Goal: Task Accomplishment & Management: Complete application form

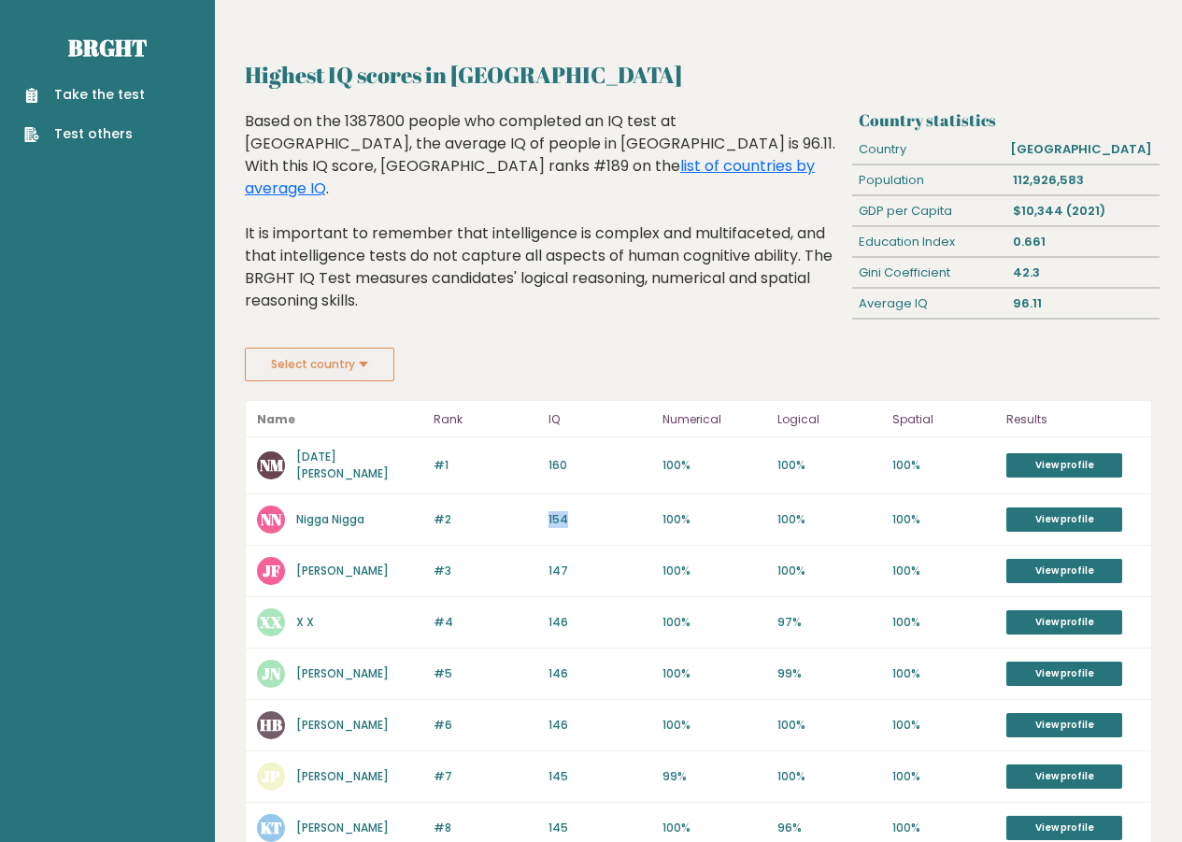
drag, startPoint x: 568, startPoint y: 514, endPoint x: 538, endPoint y: 516, distance: 30.0
click at [538, 516] on div "#2 NN Nigga Nigga 154 #2 154 100% 100% 100% View profile" at bounding box center [698, 519] width 905 height 51
click at [504, 511] on p "#2" at bounding box center [486, 519] width 104 height 17
click at [340, 388] on div "Highest IQ scores in Philippines Country statistics Country Philippines Populat…" at bounding box center [698, 784] width 907 height 1452
click at [344, 380] on button "Select country" at bounding box center [319, 365] width 149 height 34
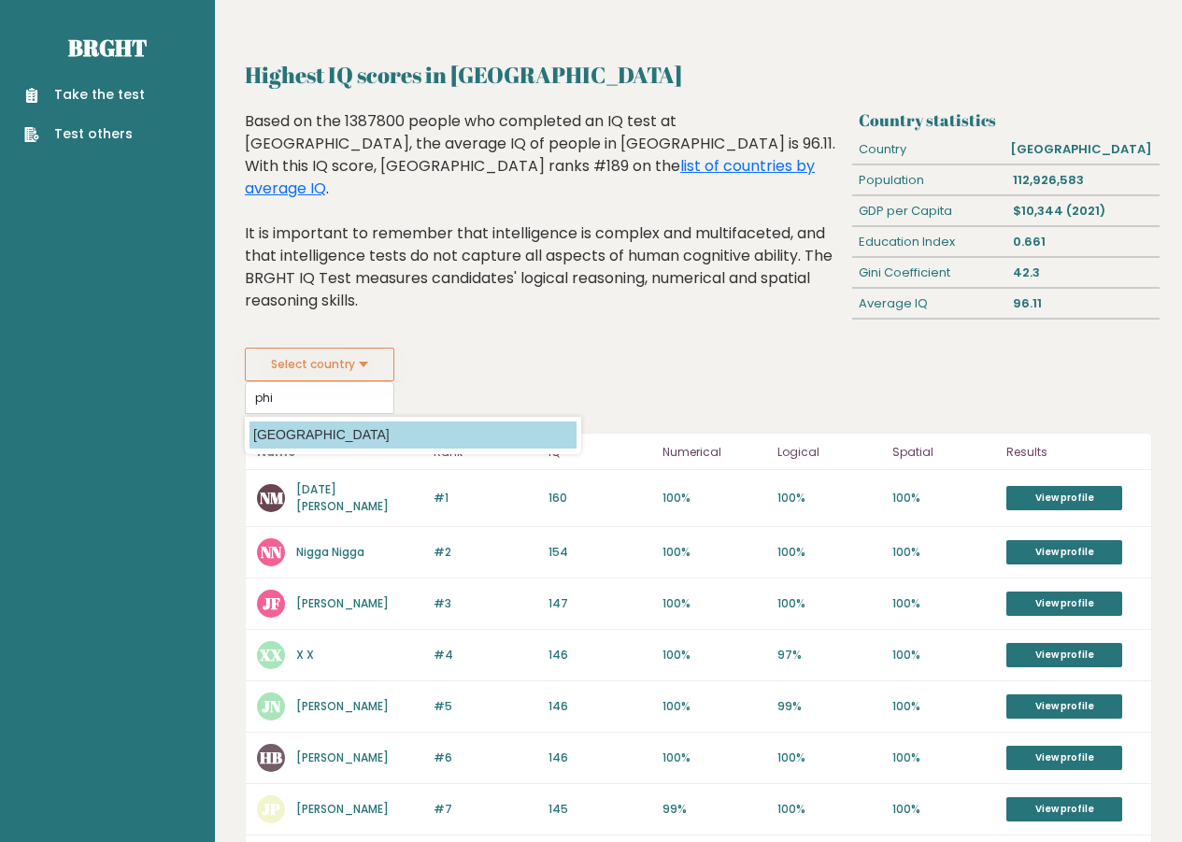
click at [307, 429] on option "Philippines" at bounding box center [412, 434] width 327 height 27
type input "Philippines"
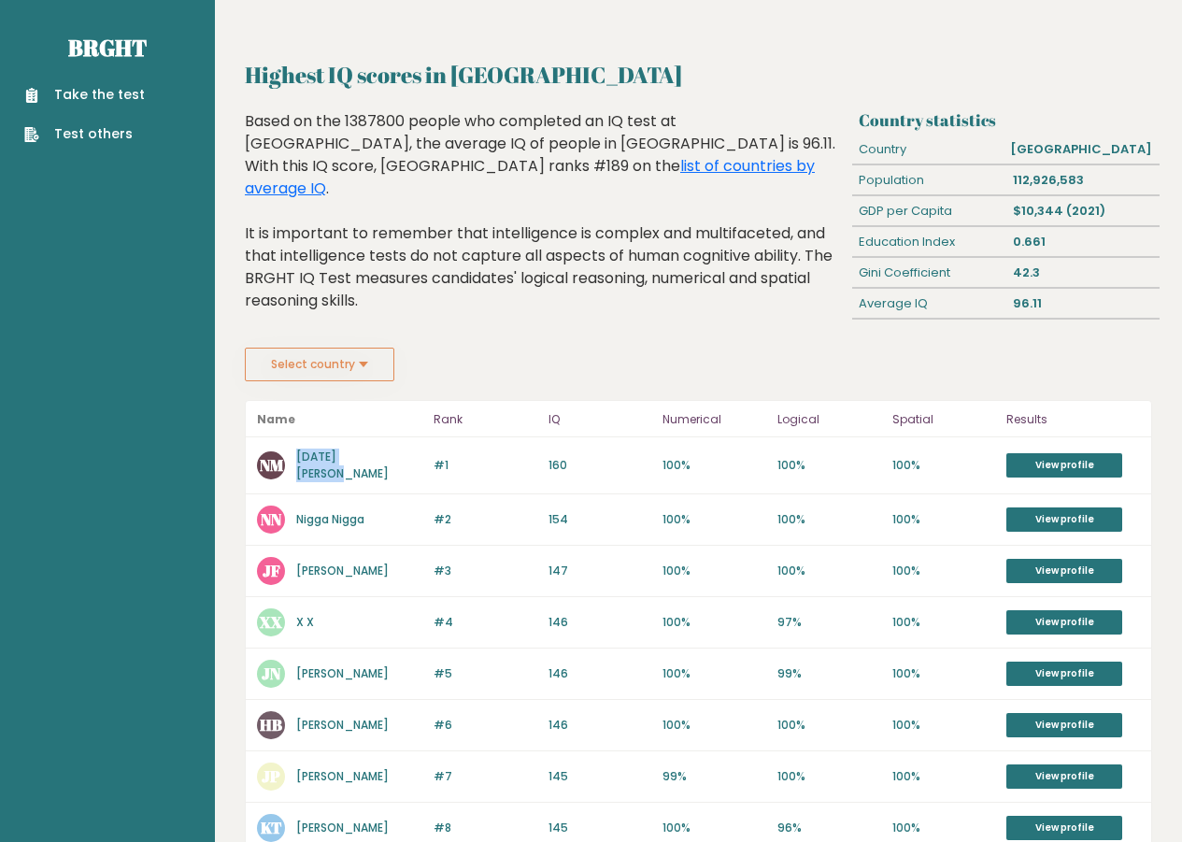
drag, startPoint x: 379, startPoint y: 462, endPoint x: 295, endPoint y: 462, distance: 84.1
click at [295, 462] on div "NM Noel Madrideo" at bounding box center [339, 465] width 165 height 34
copy link "[DATE][PERSON_NAME]"
click at [331, 377] on button "Select country" at bounding box center [319, 365] width 149 height 34
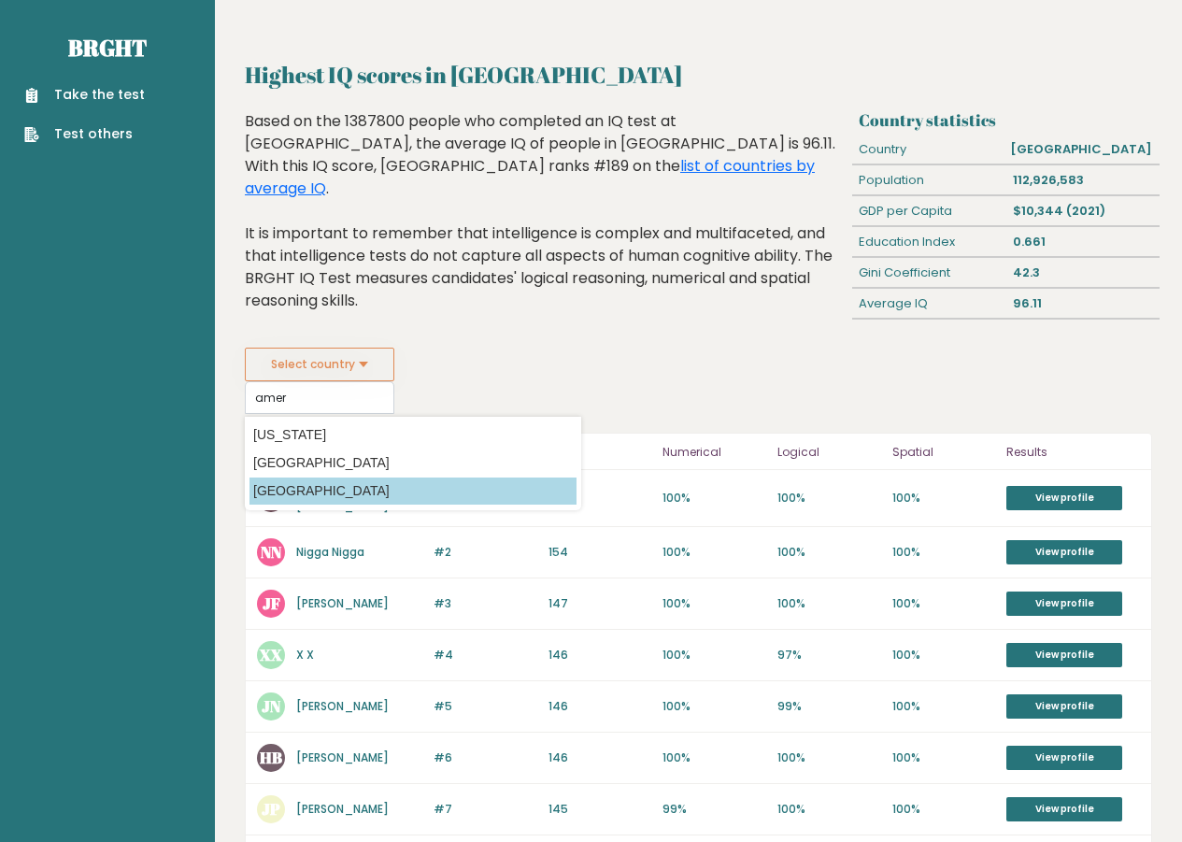
click at [403, 502] on option "United States of America" at bounding box center [412, 490] width 327 height 27
type input "United States of America"
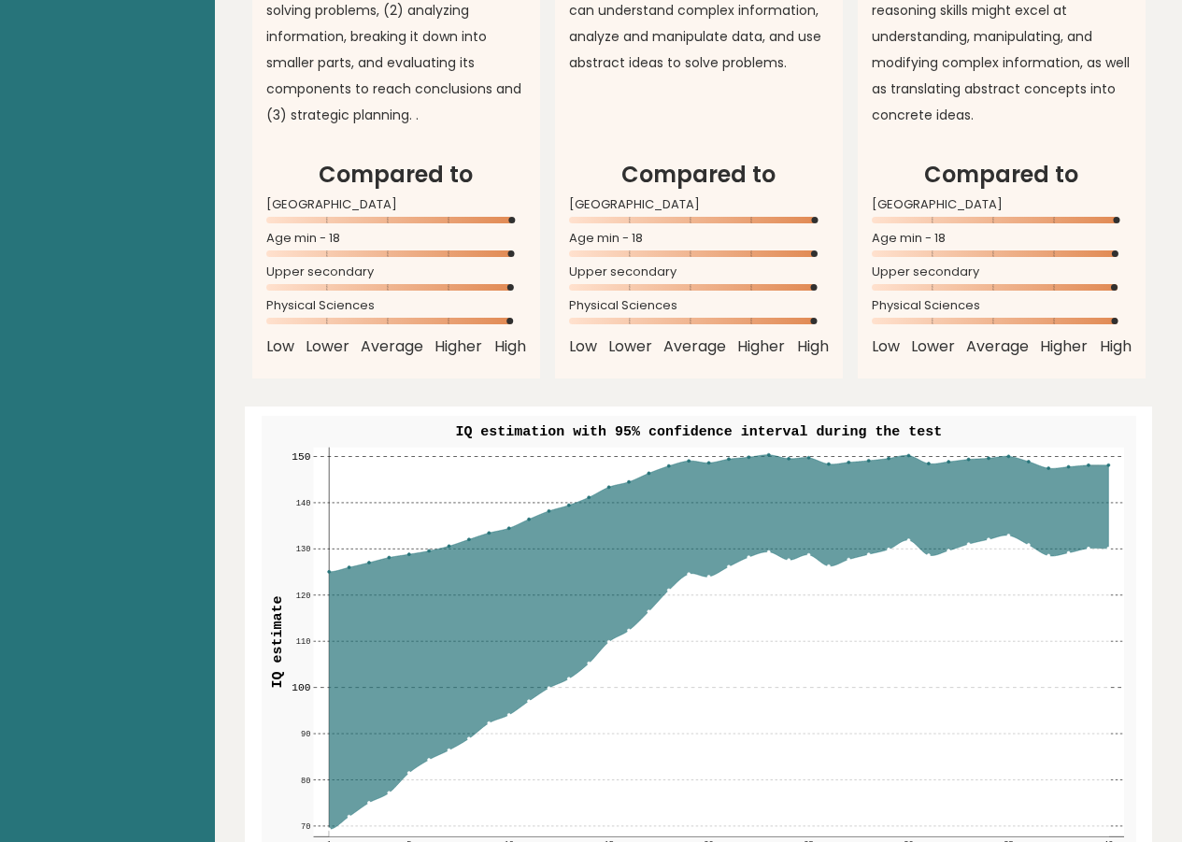
scroll to position [1713, 0]
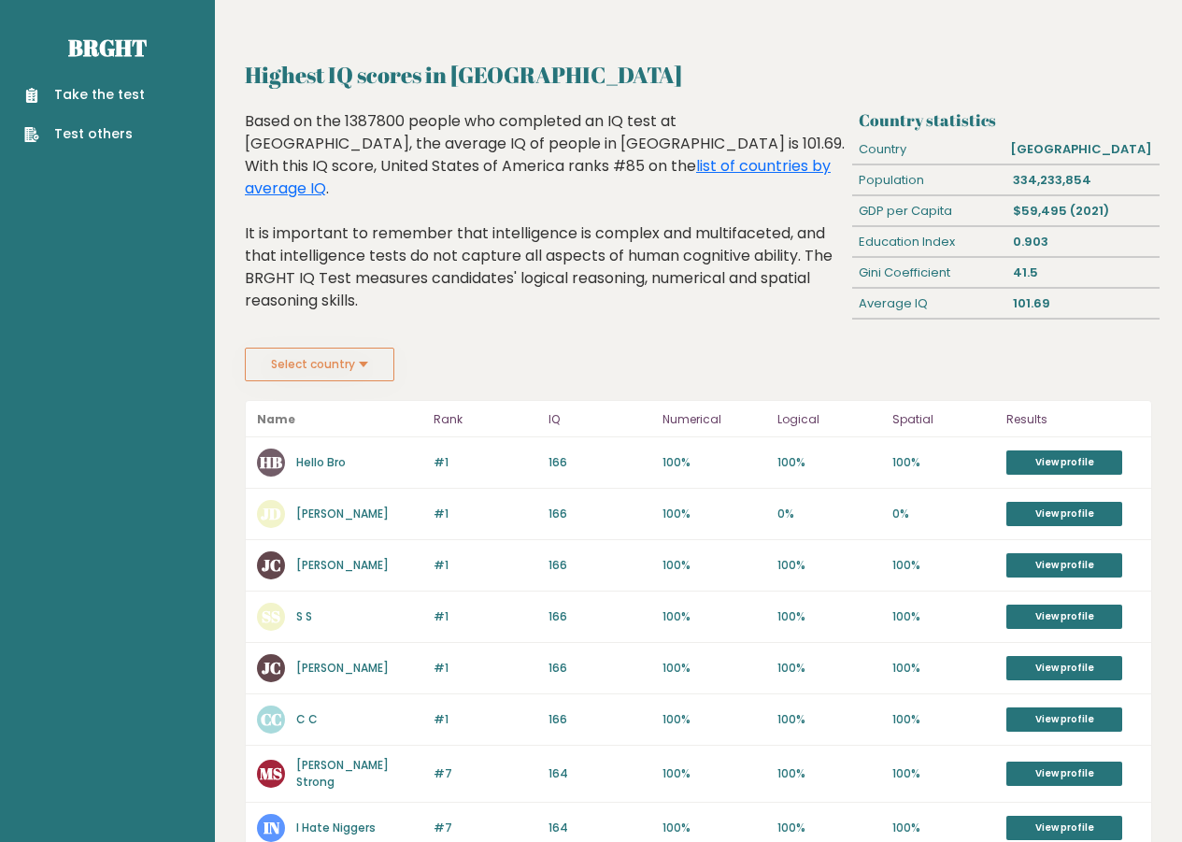
click at [93, 94] on link "Take the test" at bounding box center [84, 95] width 121 height 20
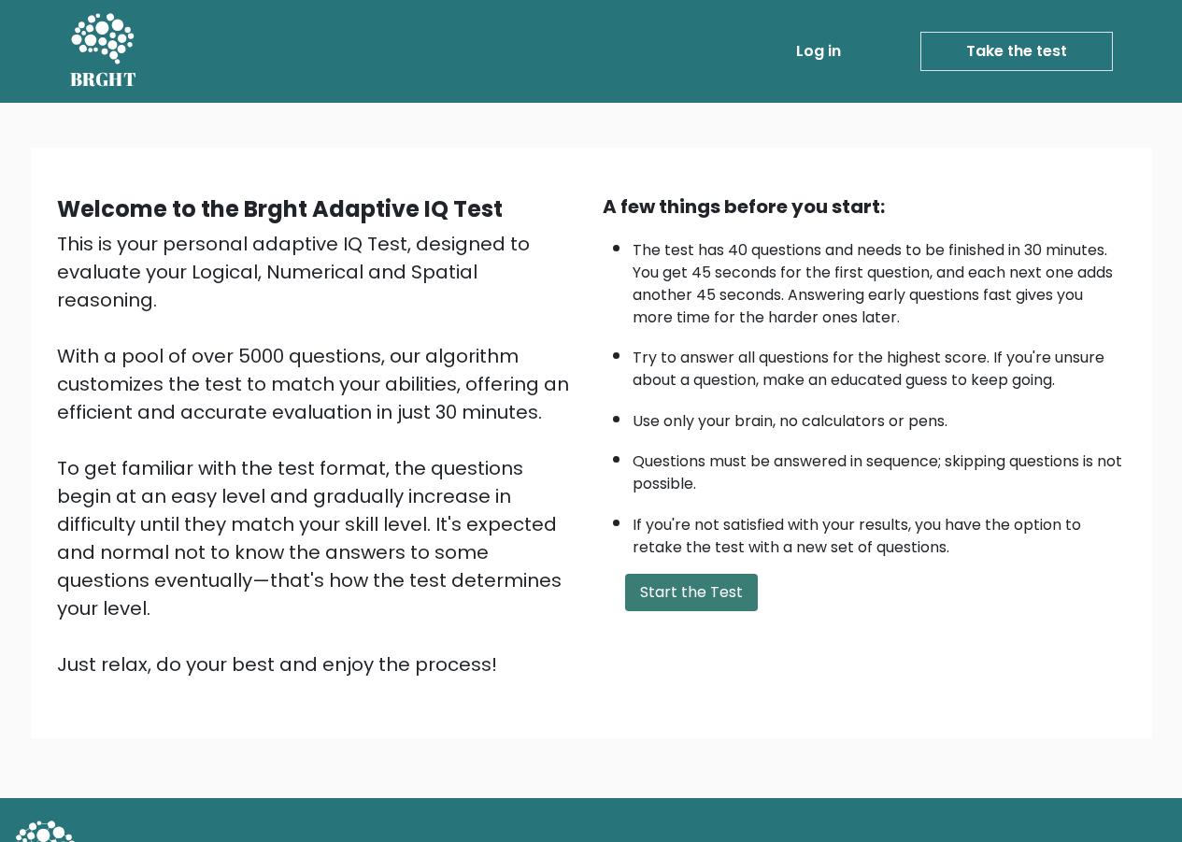
click at [662, 595] on button "Start the Test" at bounding box center [691, 592] width 133 height 37
click at [674, 589] on button "Start the Test" at bounding box center [691, 592] width 133 height 37
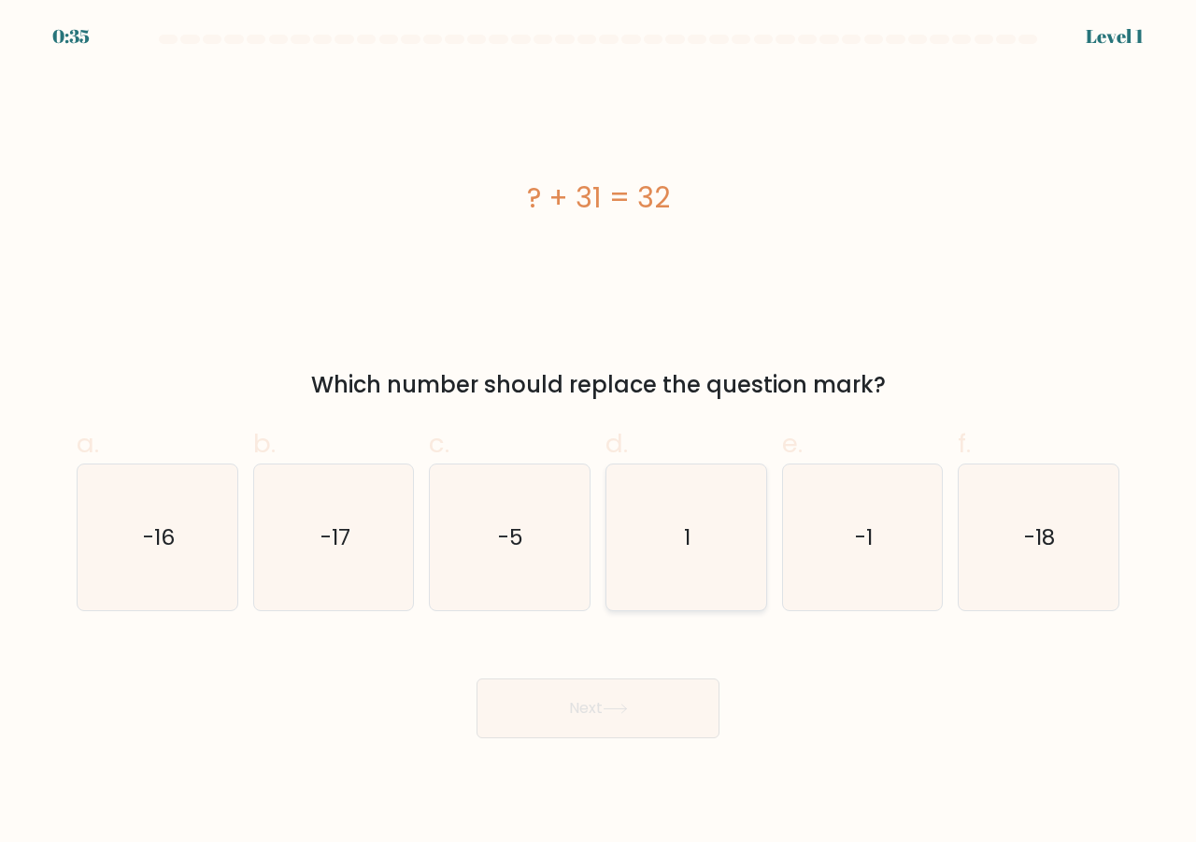
click at [668, 556] on icon "1" at bounding box center [686, 537] width 147 height 147
click at [599, 434] on input "d. 1" at bounding box center [598, 427] width 1 height 12
radio input "true"
click at [665, 704] on button "Next" at bounding box center [598, 708] width 243 height 60
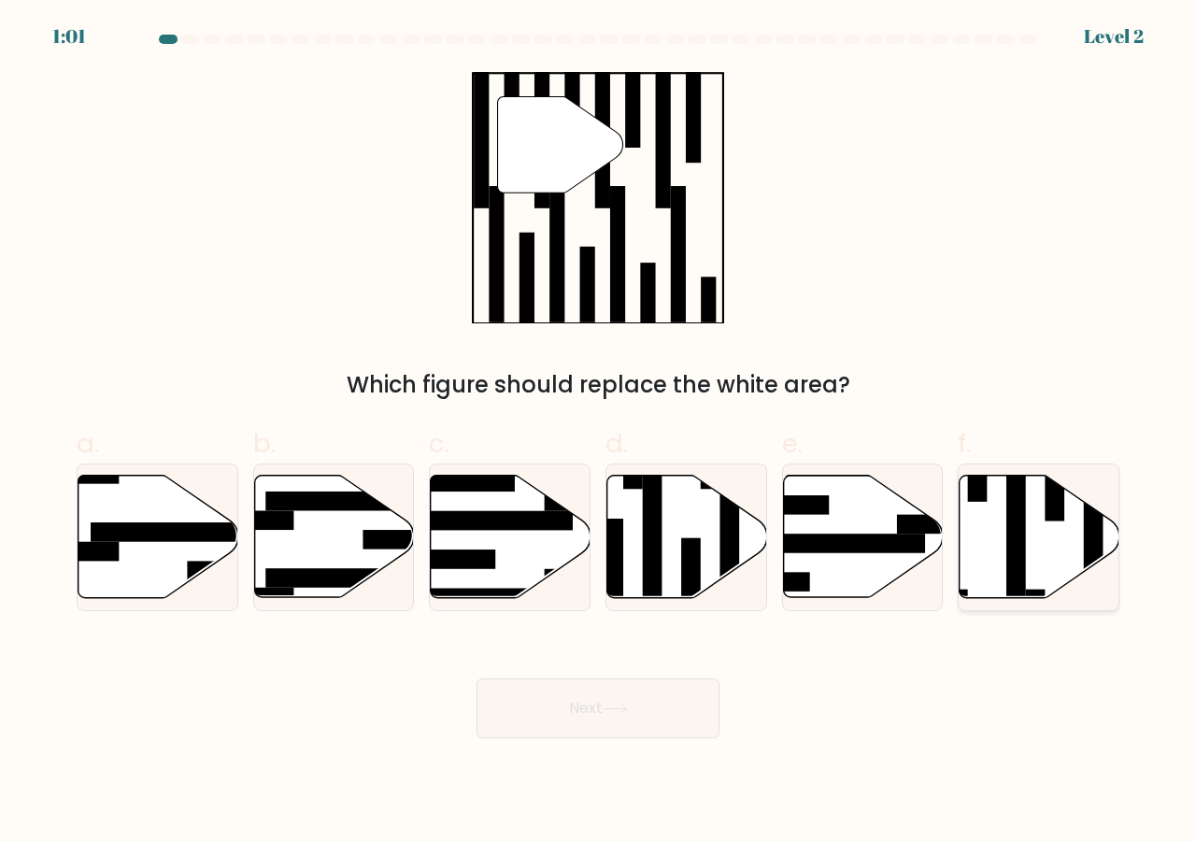
click at [1031, 576] on icon at bounding box center [1040, 537] width 160 height 122
click at [599, 434] on input "f." at bounding box center [598, 427] width 1 height 12
radio input "true"
click at [681, 697] on button "Next" at bounding box center [598, 708] width 243 height 60
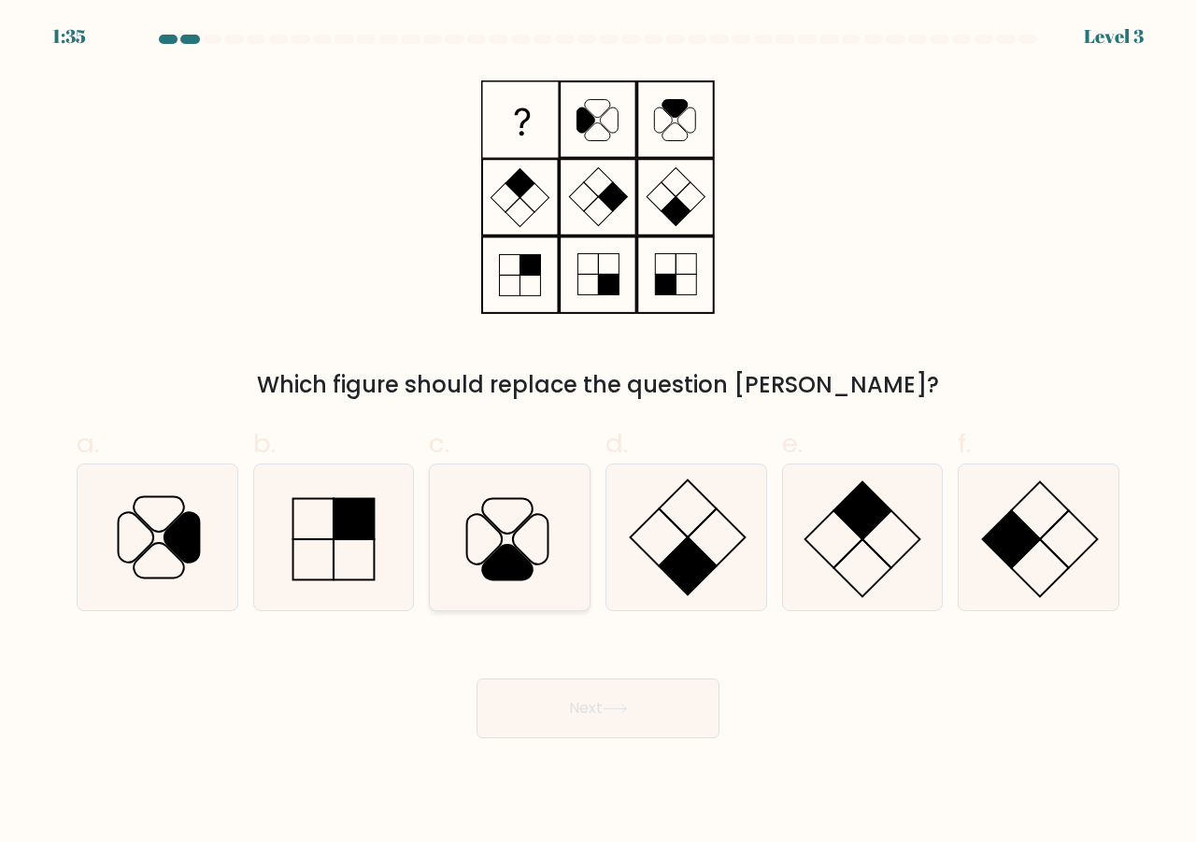
click at [514, 551] on icon at bounding box center [508, 563] width 50 height 36
click at [598, 434] on input "c." at bounding box center [598, 427] width 1 height 12
radio input "true"
click at [628, 712] on icon at bounding box center [615, 709] width 25 height 10
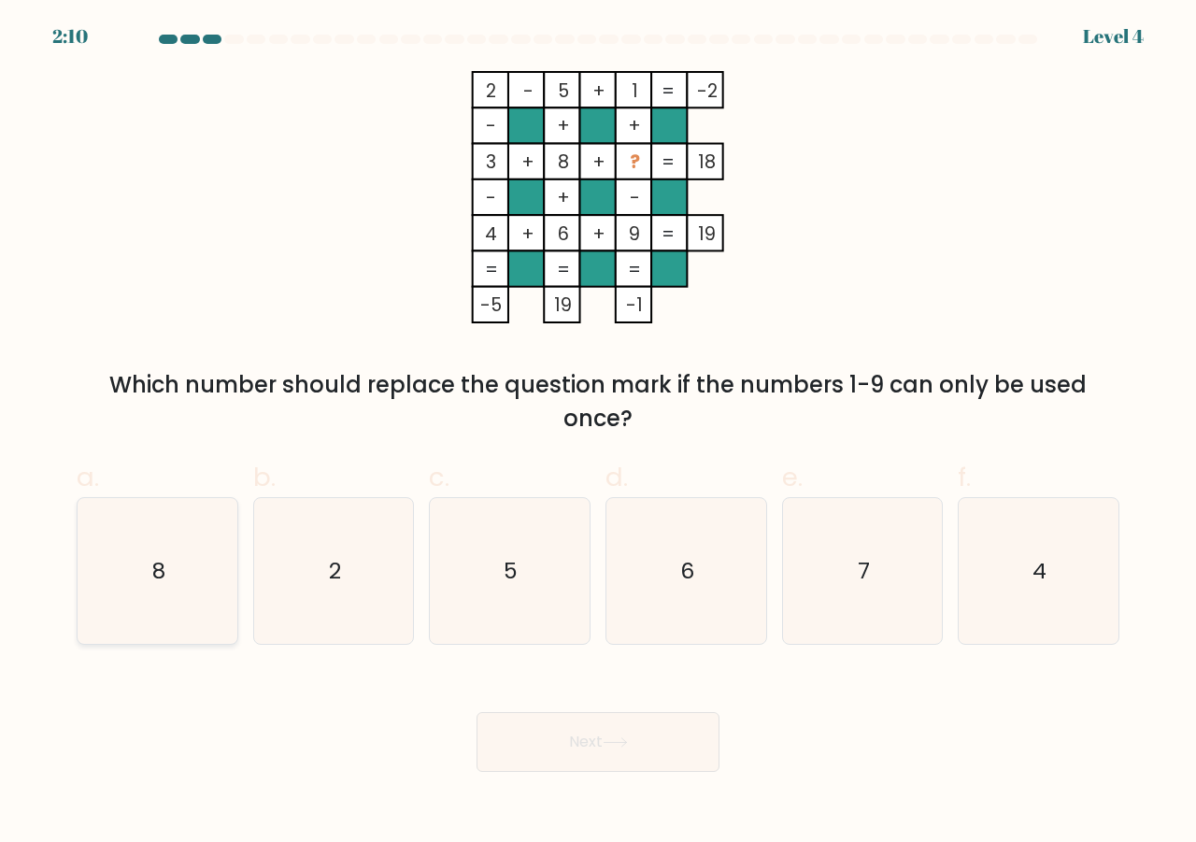
click at [206, 574] on icon "8" at bounding box center [157, 571] width 147 height 147
click at [598, 434] on input "a. 8" at bounding box center [598, 427] width 1 height 12
radio input "true"
click at [599, 748] on button "Next" at bounding box center [598, 742] width 243 height 60
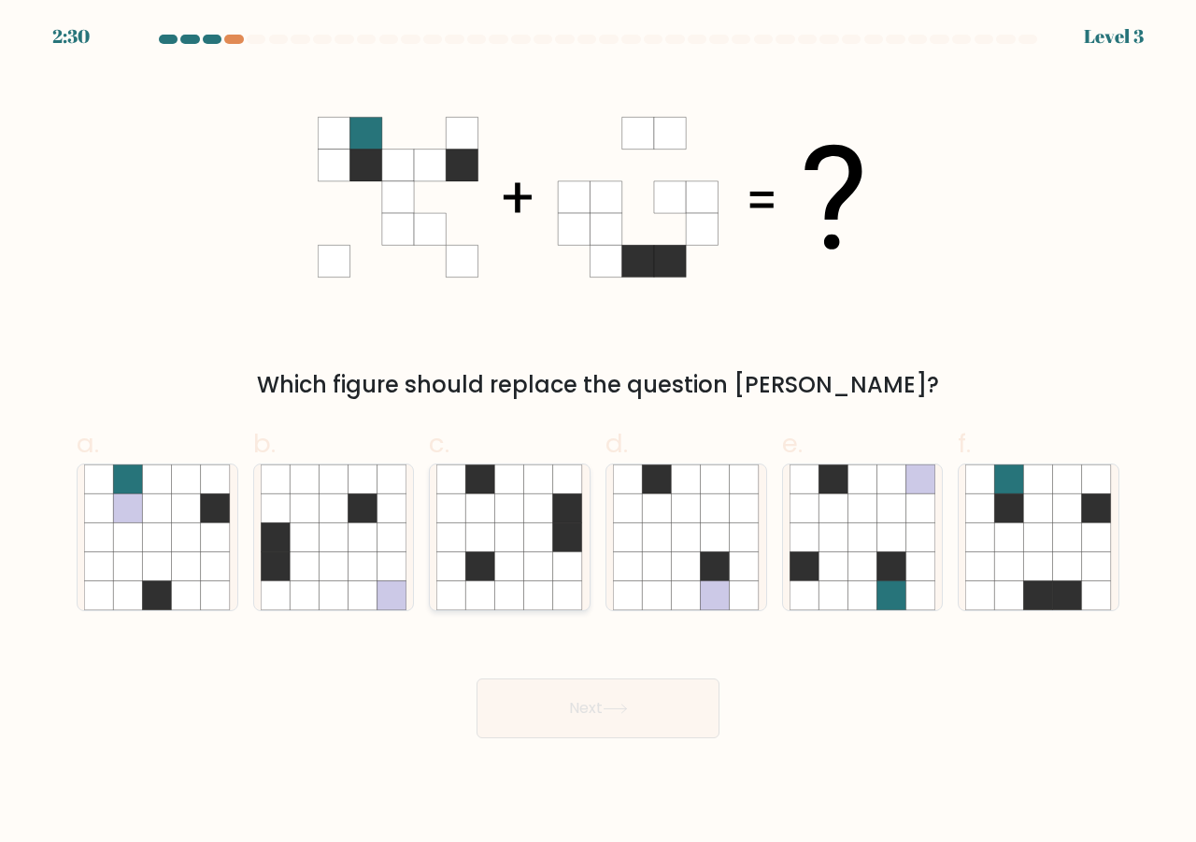
click at [525, 548] on icon at bounding box center [538, 536] width 29 height 29
click at [598, 434] on input "c." at bounding box center [598, 427] width 1 height 12
radio input "true"
click at [643, 728] on button "Next" at bounding box center [598, 708] width 243 height 60
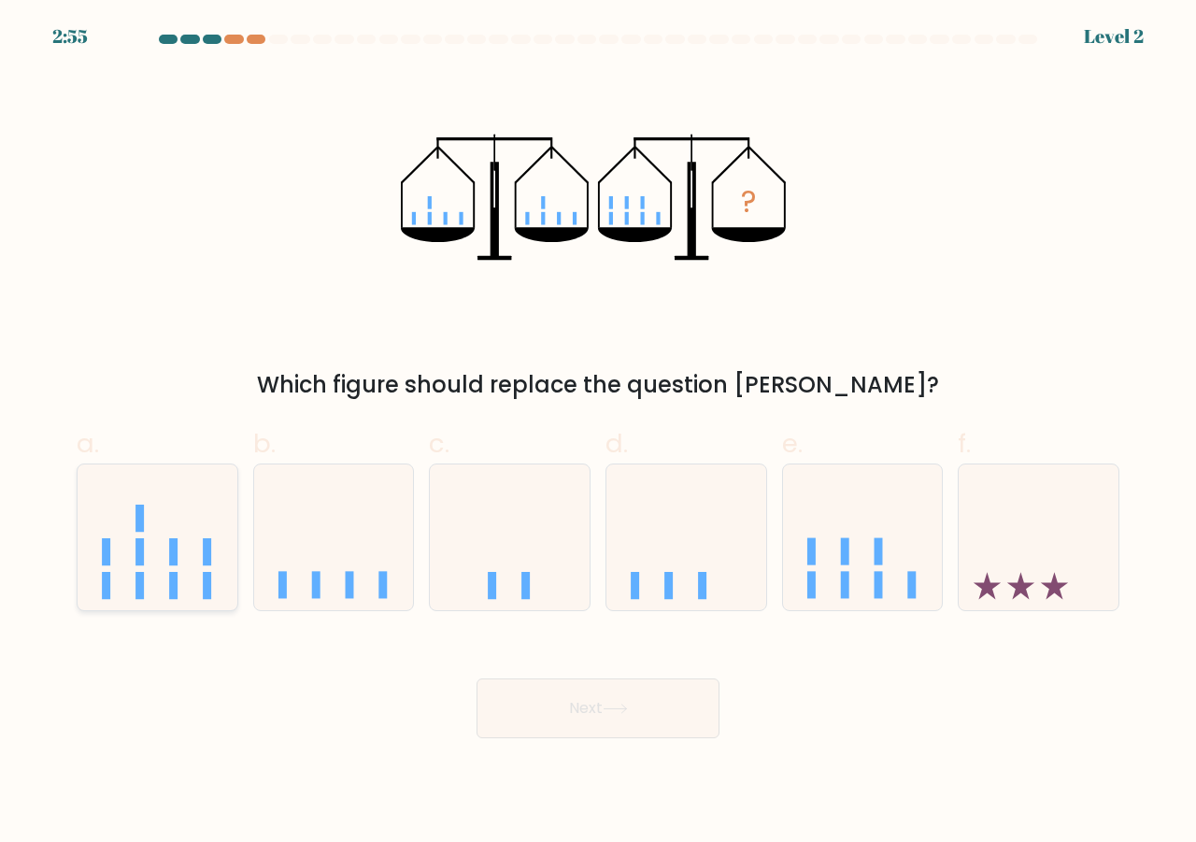
click at [134, 562] on icon at bounding box center [158, 537] width 160 height 132
click at [598, 434] on input "a." at bounding box center [598, 427] width 1 height 12
radio input "true"
click at [644, 708] on button "Next" at bounding box center [598, 708] width 243 height 60
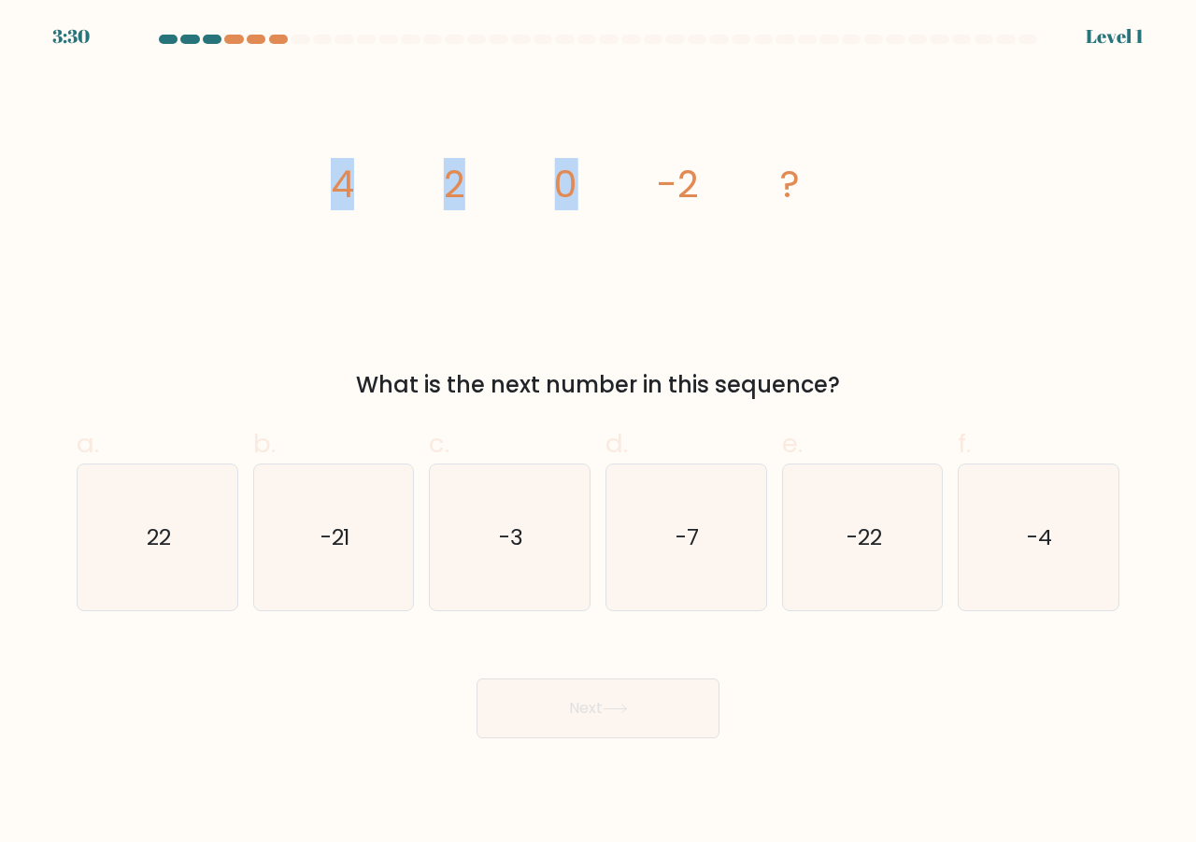
drag, startPoint x: 330, startPoint y: 198, endPoint x: 676, endPoint y: 220, distance: 347.3
click at [633, 190] on icon "image/svg+xml 4 2 0 -2 ?" at bounding box center [598, 197] width 561 height 252
click at [684, 224] on icon "image/svg+xml 4 2 0 -2 ?" at bounding box center [598, 197] width 561 height 252
click at [1020, 551] on icon "-4" at bounding box center [1038, 537] width 147 height 147
click at [599, 434] on input "f. -4" at bounding box center [598, 427] width 1 height 12
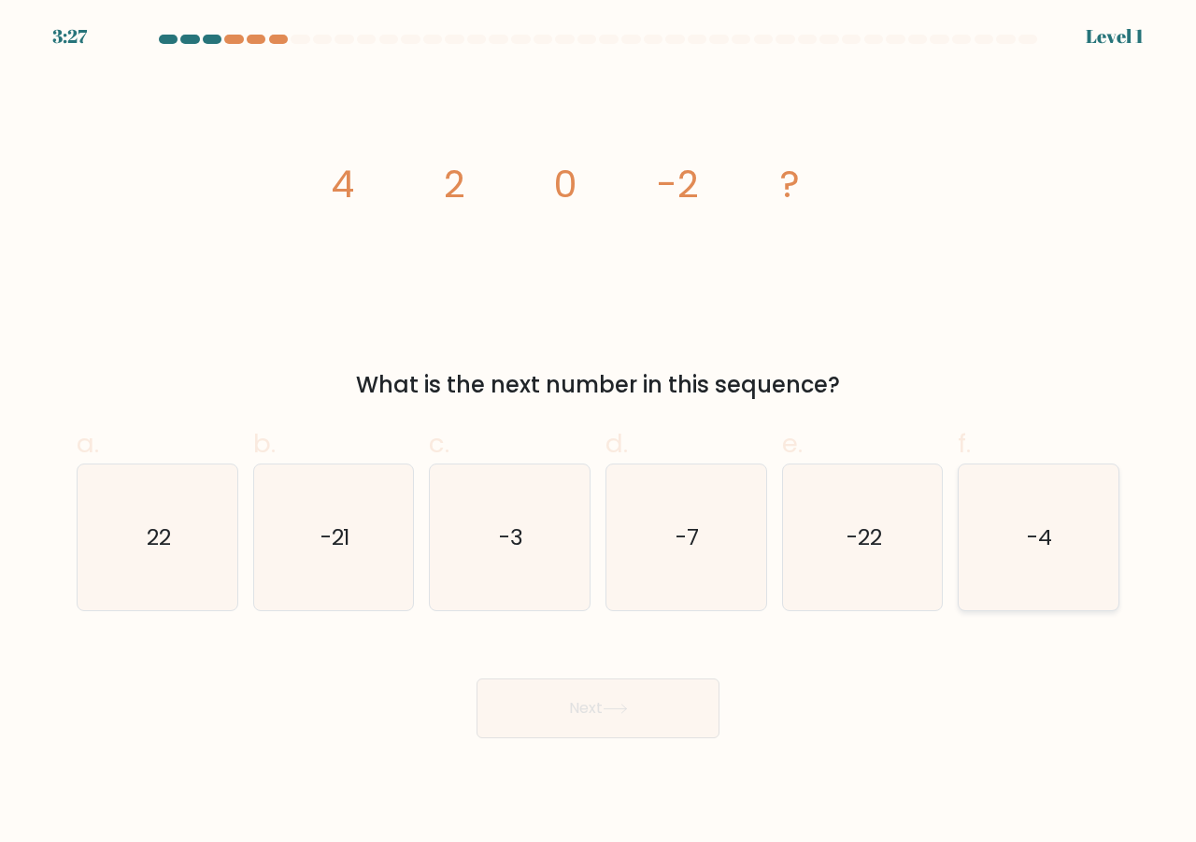
radio input "true"
click at [554, 720] on button "Next" at bounding box center [598, 708] width 243 height 60
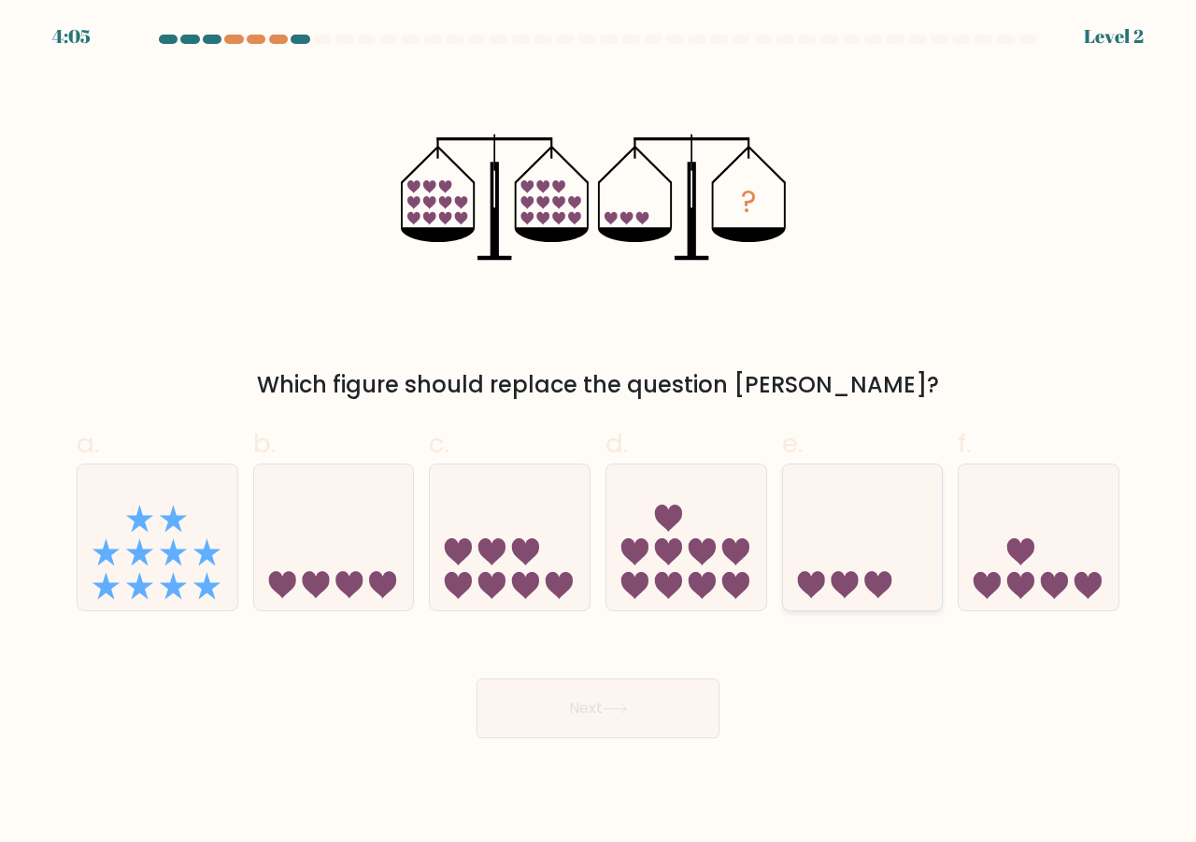
click at [790, 576] on icon at bounding box center [863, 537] width 160 height 132
click at [599, 434] on input "e." at bounding box center [598, 427] width 1 height 12
radio input "true"
click at [645, 724] on button "Next" at bounding box center [598, 708] width 243 height 60
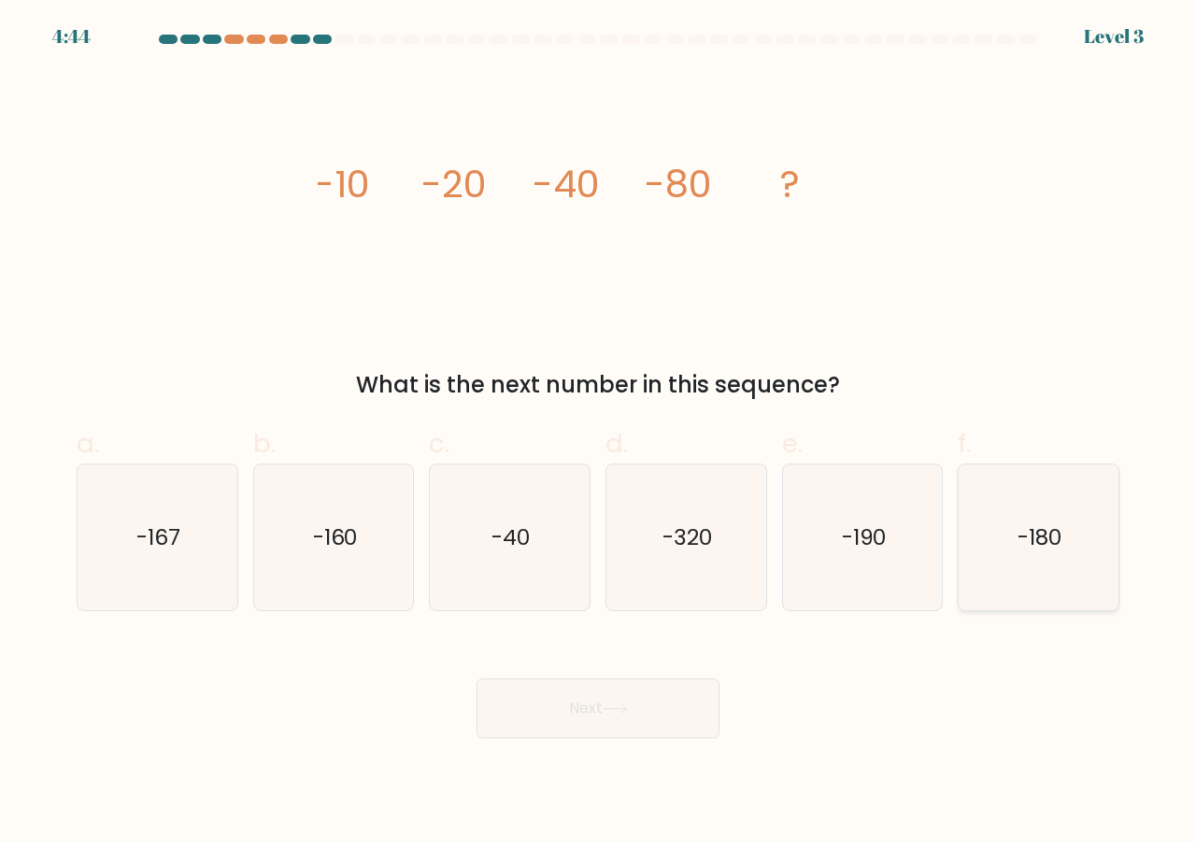
click at [1040, 581] on icon "-180" at bounding box center [1038, 537] width 147 height 147
click at [599, 434] on input "f. -180" at bounding box center [598, 427] width 1 height 12
radio input "true"
click at [625, 693] on button "Next" at bounding box center [598, 708] width 243 height 60
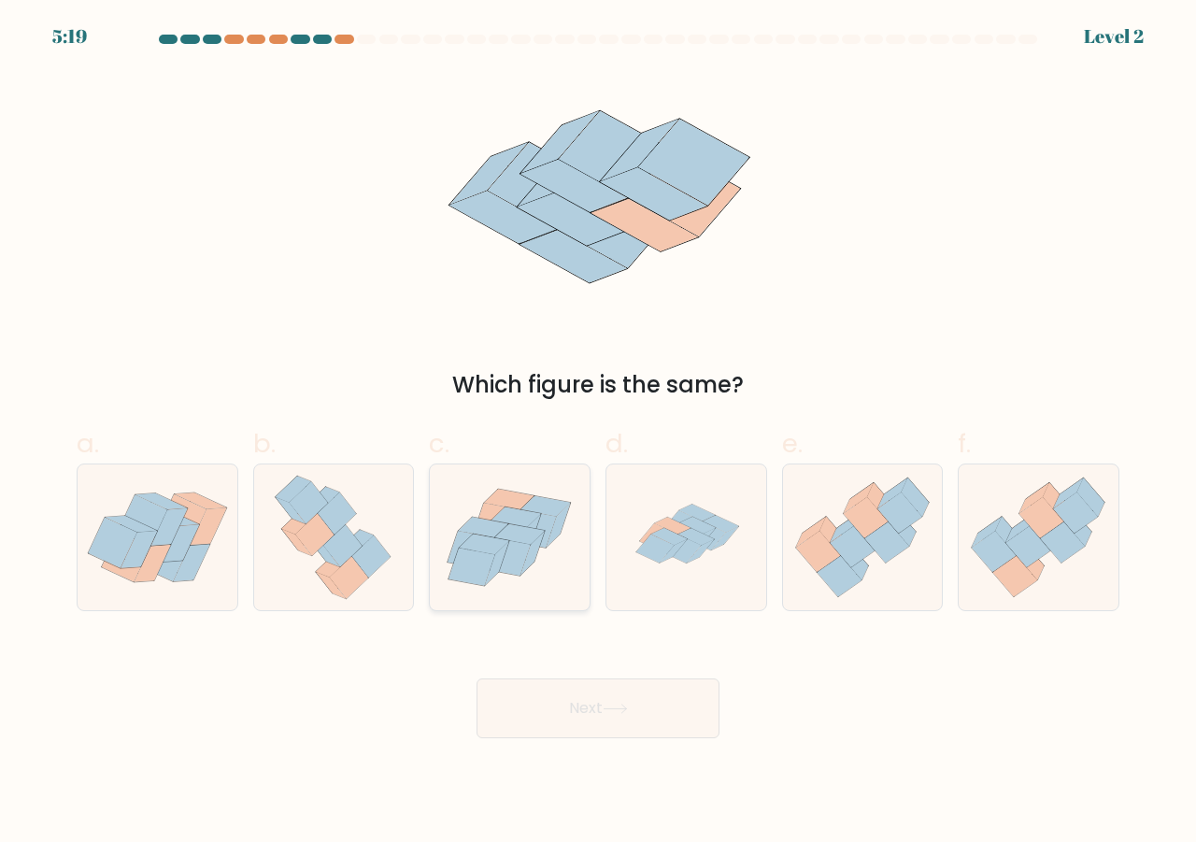
click at [546, 570] on icon at bounding box center [510, 537] width 160 height 137
click at [598, 434] on input "c." at bounding box center [598, 427] width 1 height 12
radio input "true"
click at [648, 728] on button "Next" at bounding box center [598, 708] width 243 height 60
